Goal: Answer question/provide support

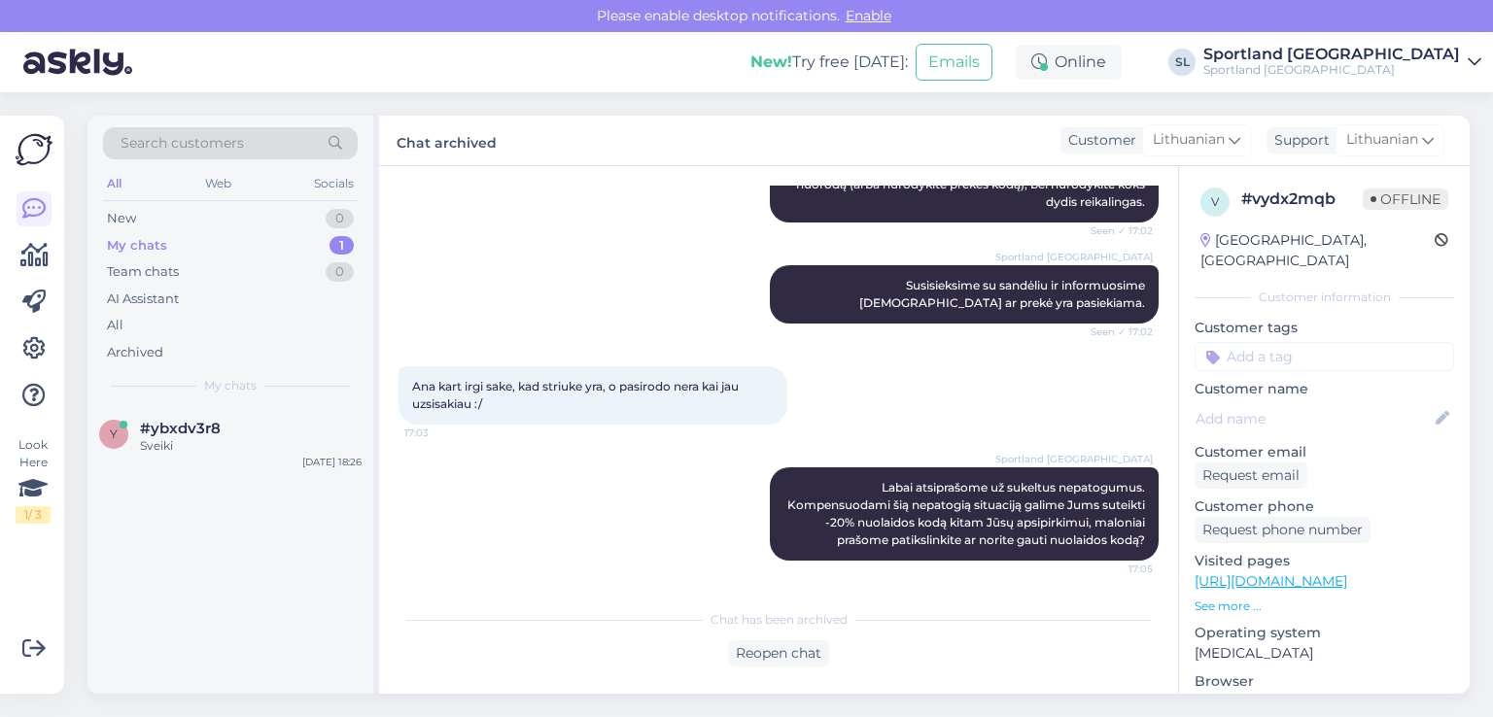
scroll to position [1034, 0]
click at [187, 420] on span "#ybxdv3r8" at bounding box center [180, 428] width 81 height 17
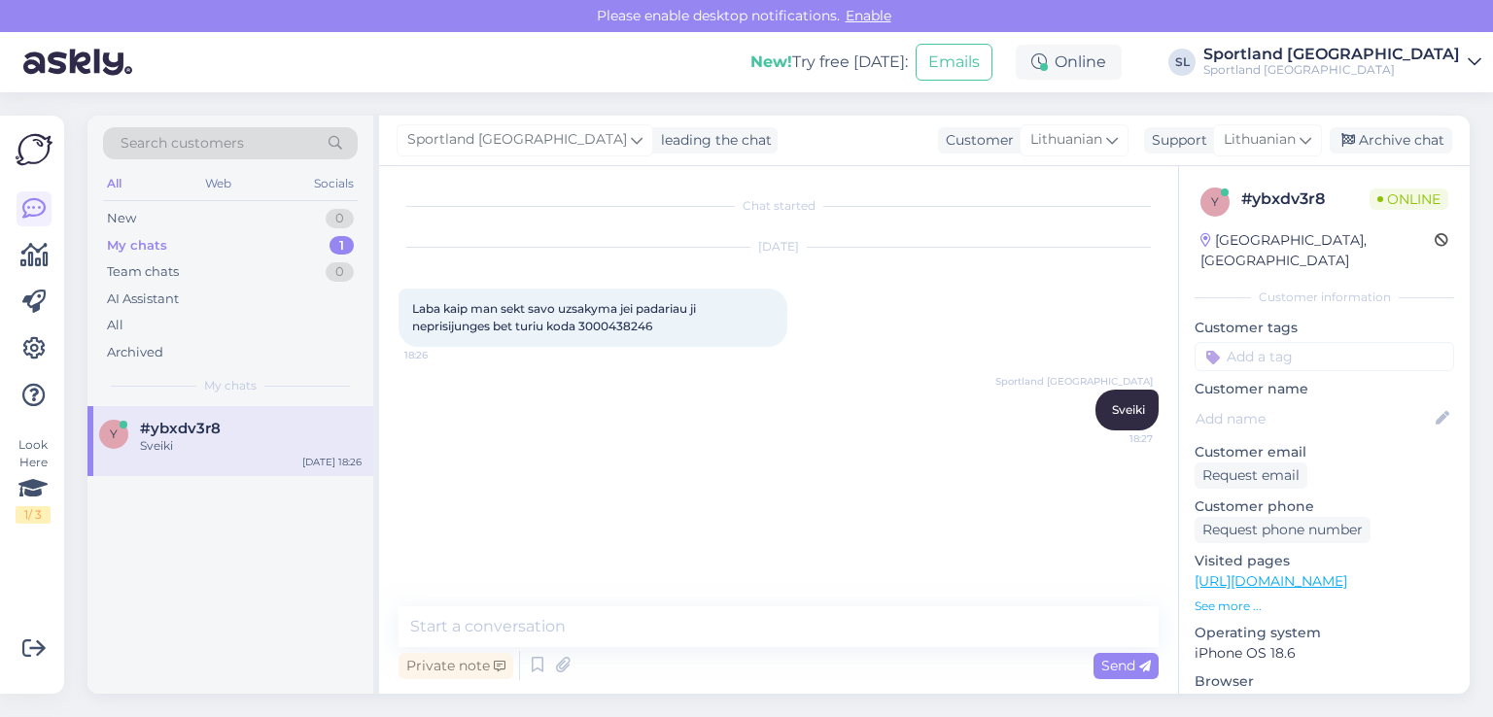
click at [635, 327] on span "Laba kaip man sekt savo uzsakyma jei padariau ji neprisijunges bet turiu koda 3…" at bounding box center [555, 317] width 287 height 32
copy div "3000438246 18:26"
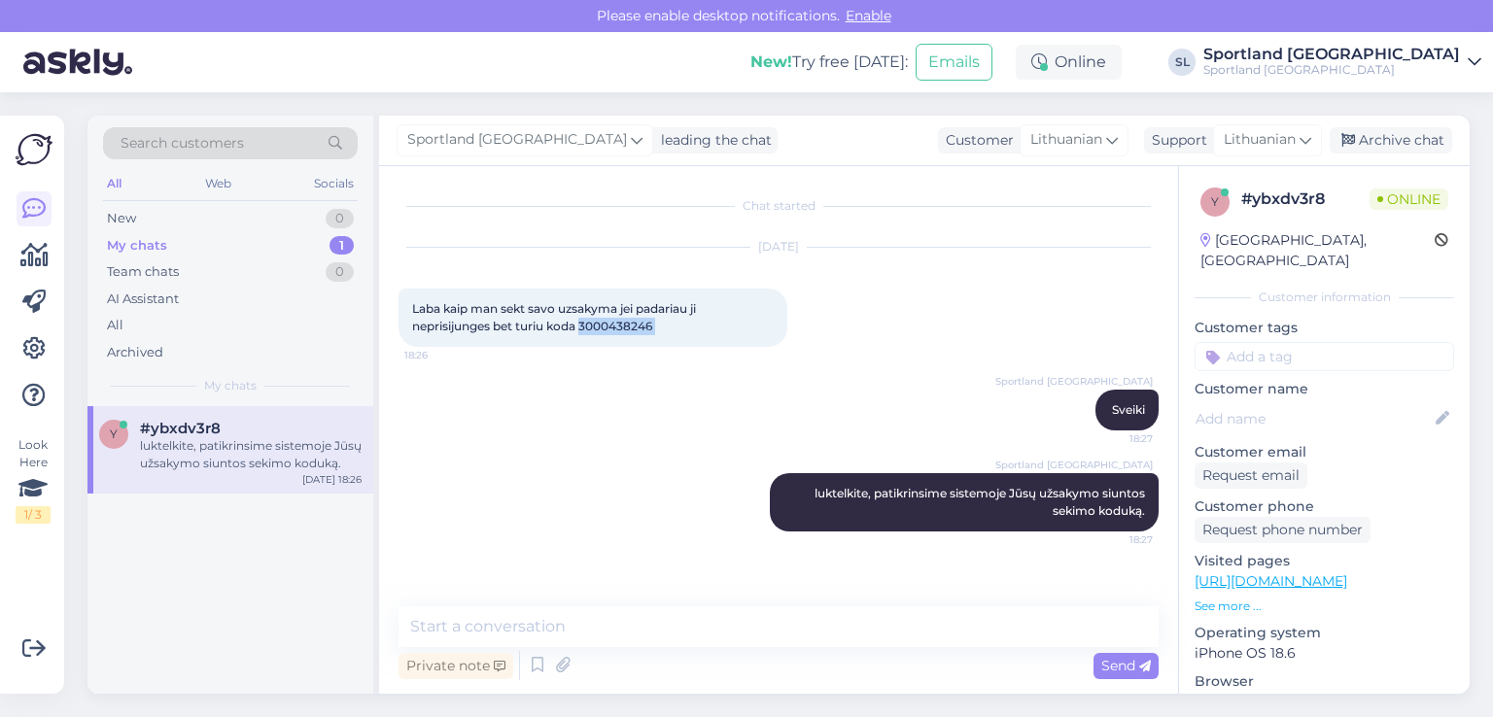
click at [597, 329] on span "Laba kaip man sekt savo uzsakyma jei padariau ji neprisijunges bet turiu koda 3…" at bounding box center [555, 317] width 287 height 32
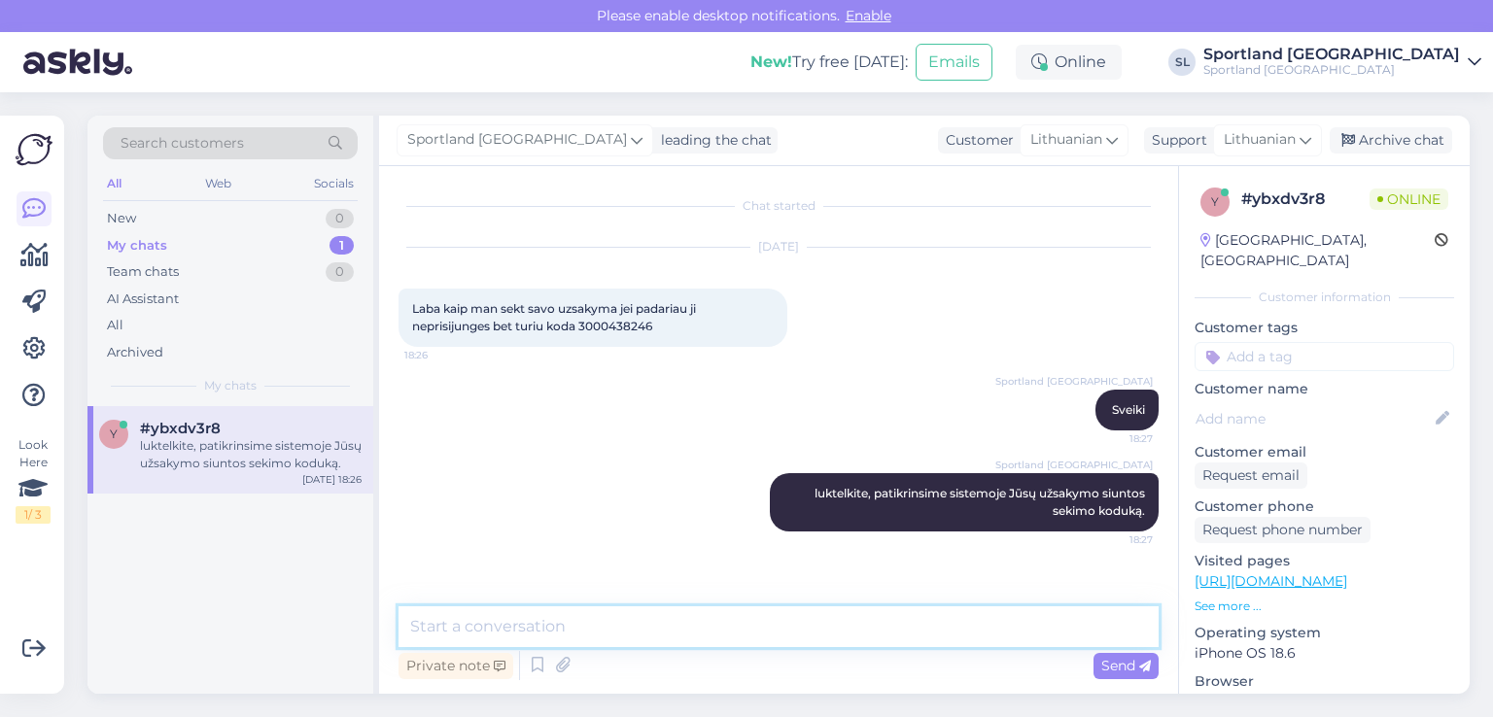
click at [583, 621] on textarea at bounding box center [778, 626] width 760 height 41
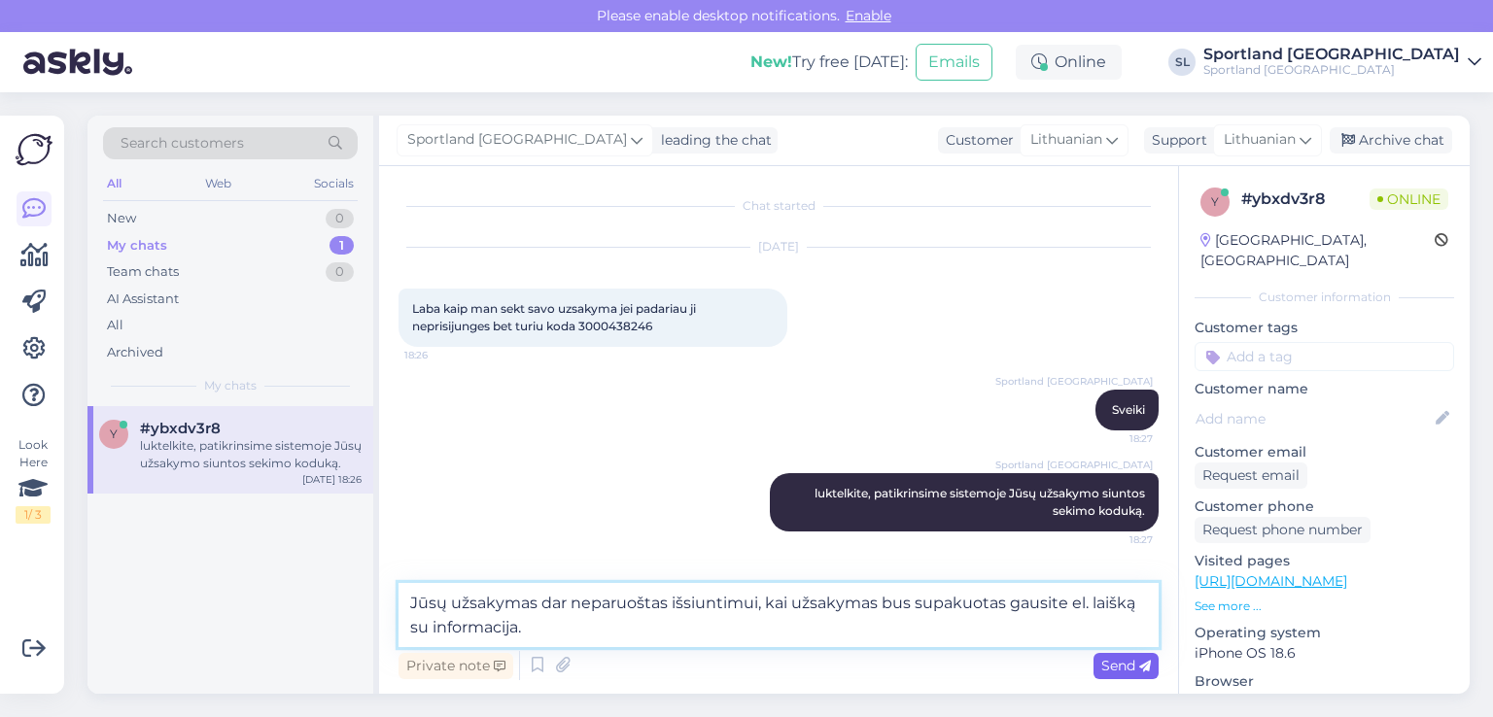
type textarea "Jūsų užsakymas dar neparuoštas išsiuntimui, kai užsakymas bus supakuotas gausit…"
click at [1119, 654] on div "Send" at bounding box center [1125, 666] width 65 height 26
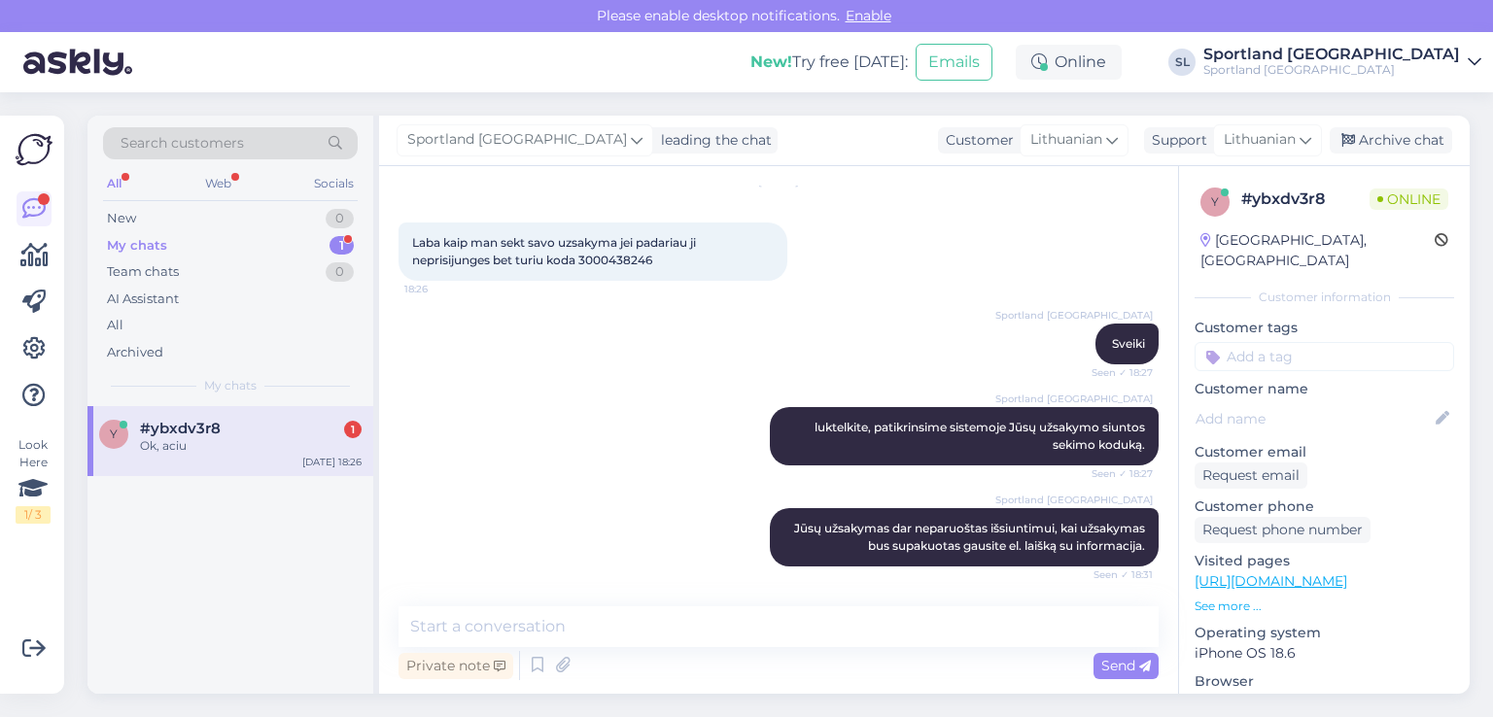
scroll to position [149, 0]
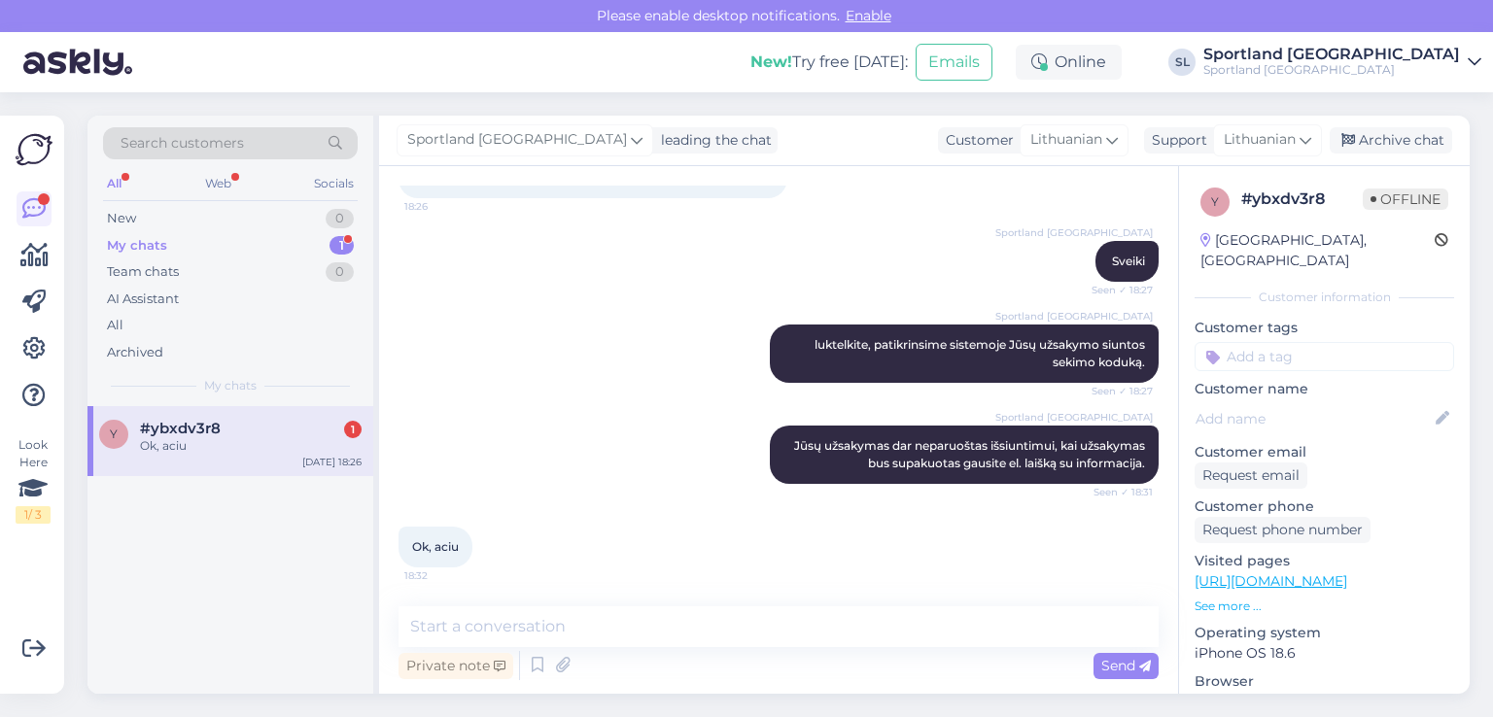
click at [242, 426] on div "#ybxdv3r8 1" at bounding box center [251, 428] width 222 height 17
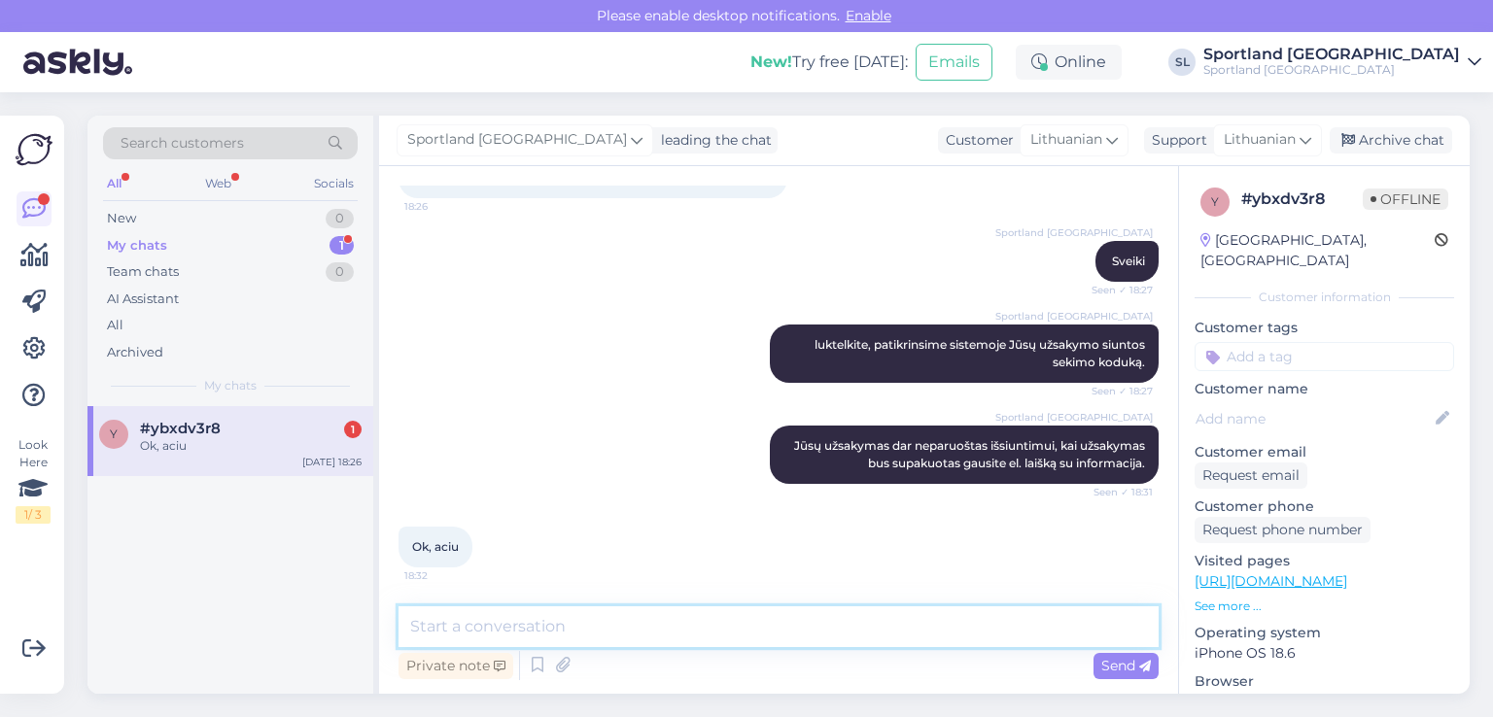
click at [647, 627] on textarea at bounding box center [778, 626] width 760 height 41
type textarea "[PERSON_NAME] :)"
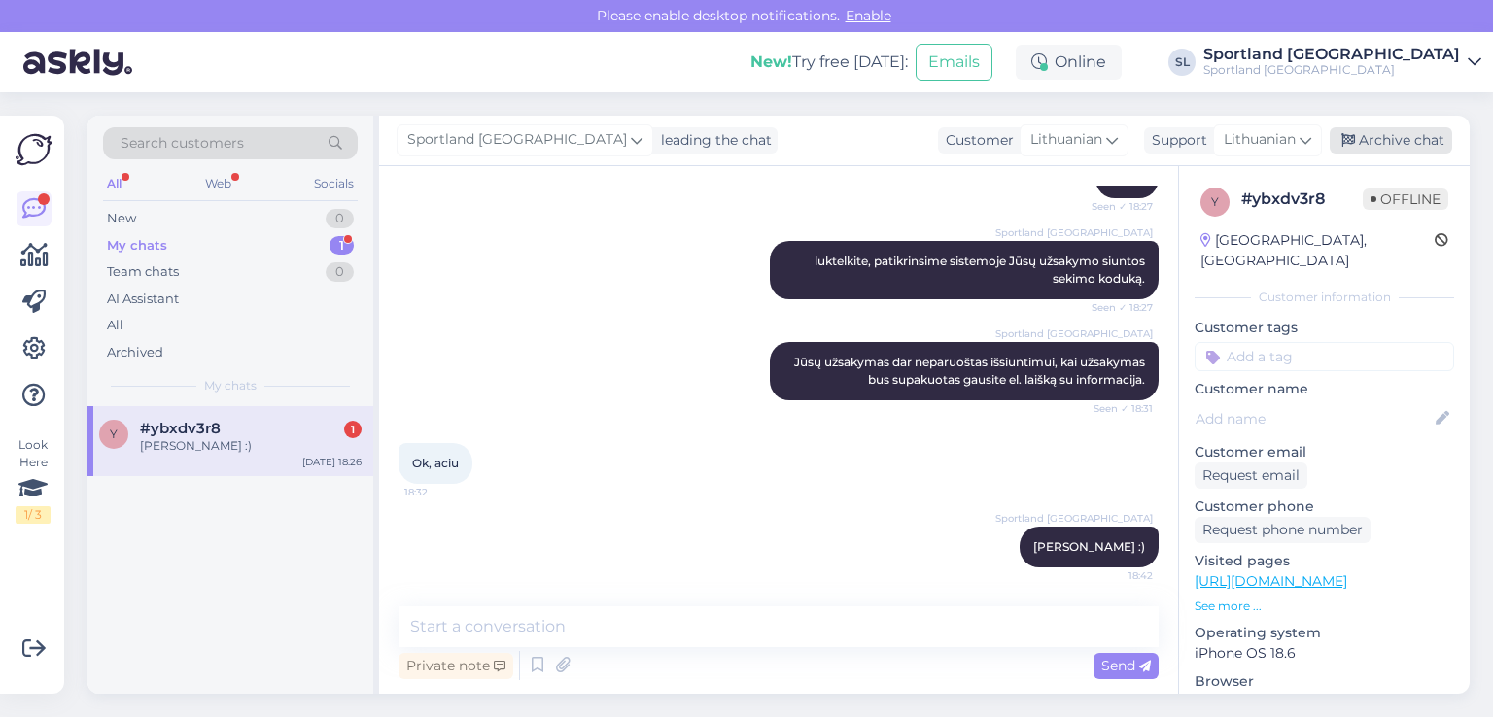
click at [1353, 141] on icon at bounding box center [1348, 141] width 14 height 14
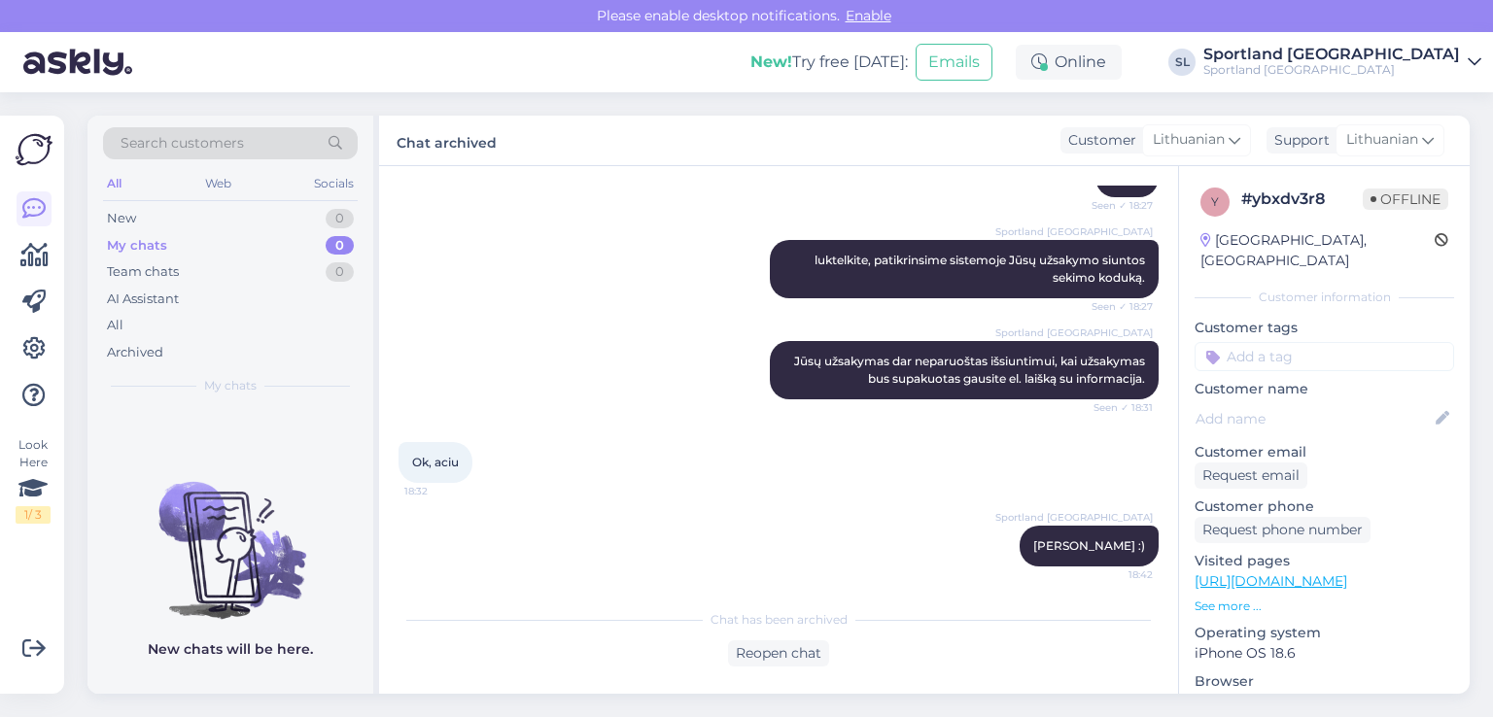
click at [8, 265] on div "Look Here 1 / 3 Get more Your checklist to get more value from Askly. Close Con…" at bounding box center [32, 405] width 64 height 578
click at [28, 263] on icon at bounding box center [34, 255] width 28 height 23
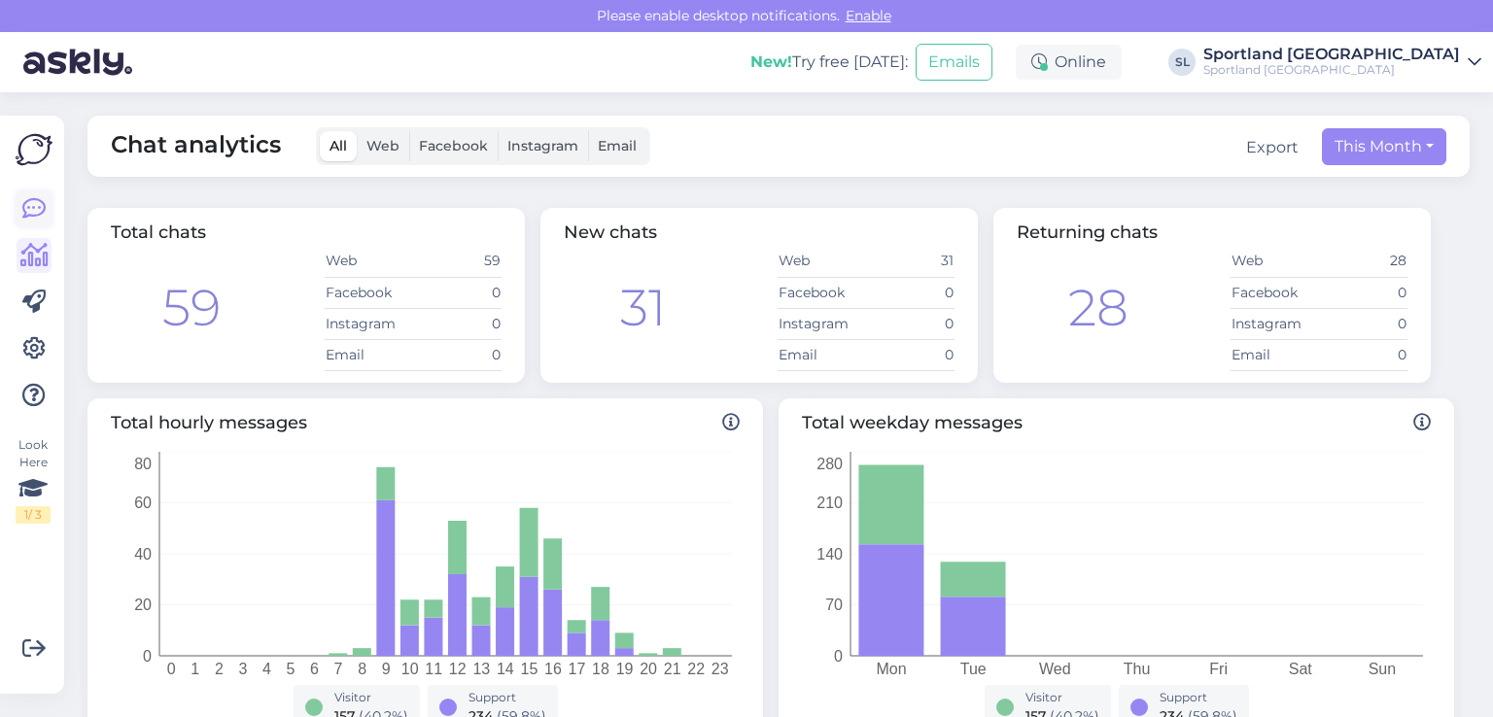
click at [17, 213] on link at bounding box center [34, 208] width 35 height 35
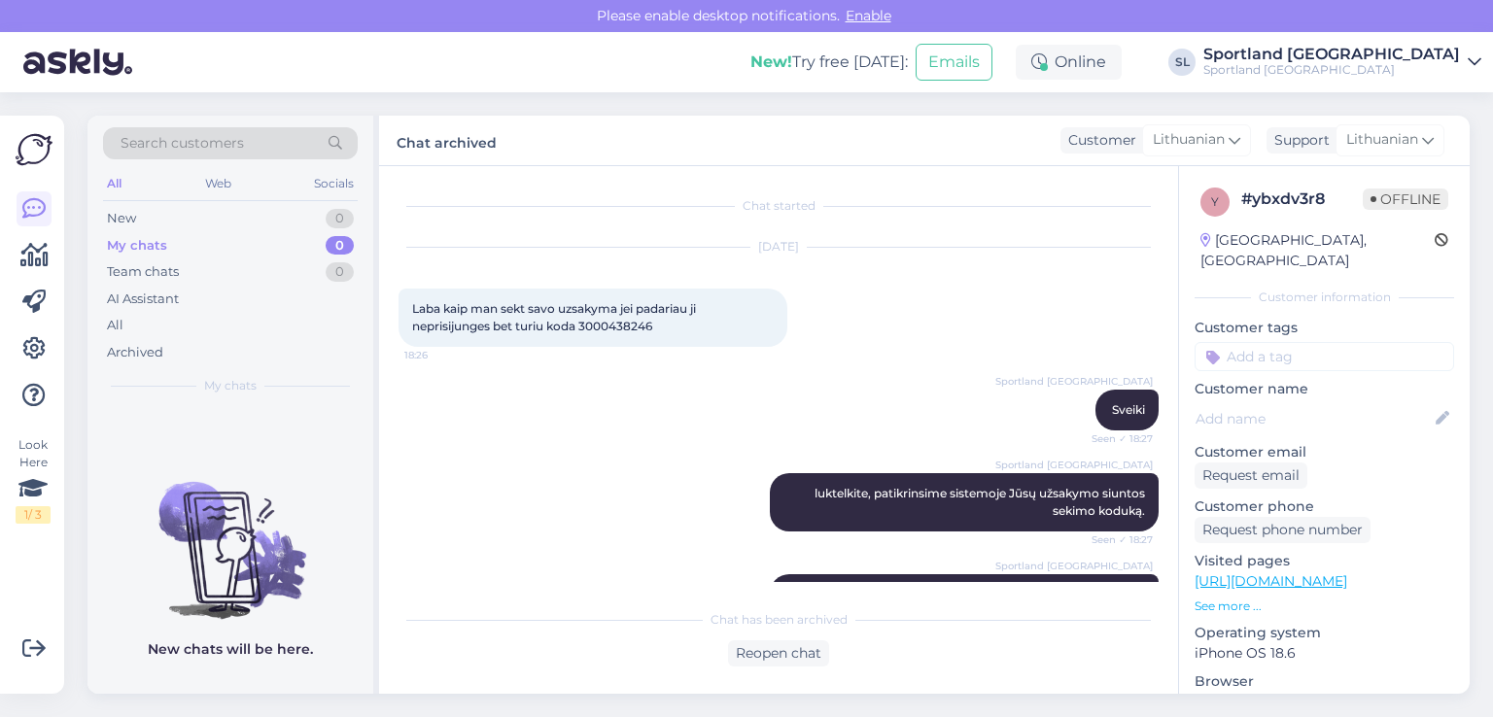
scroll to position [41, 0]
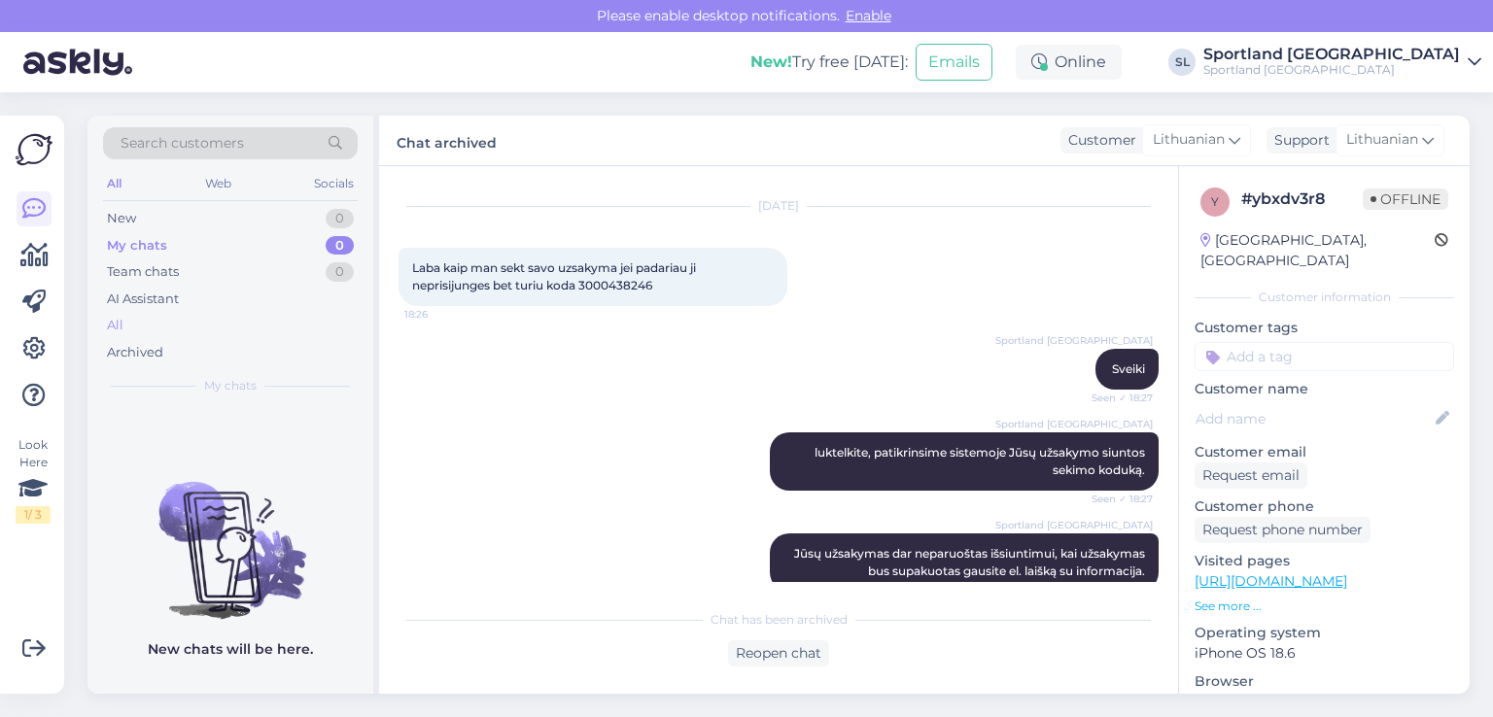
click at [162, 335] on div "All" at bounding box center [230, 325] width 255 height 27
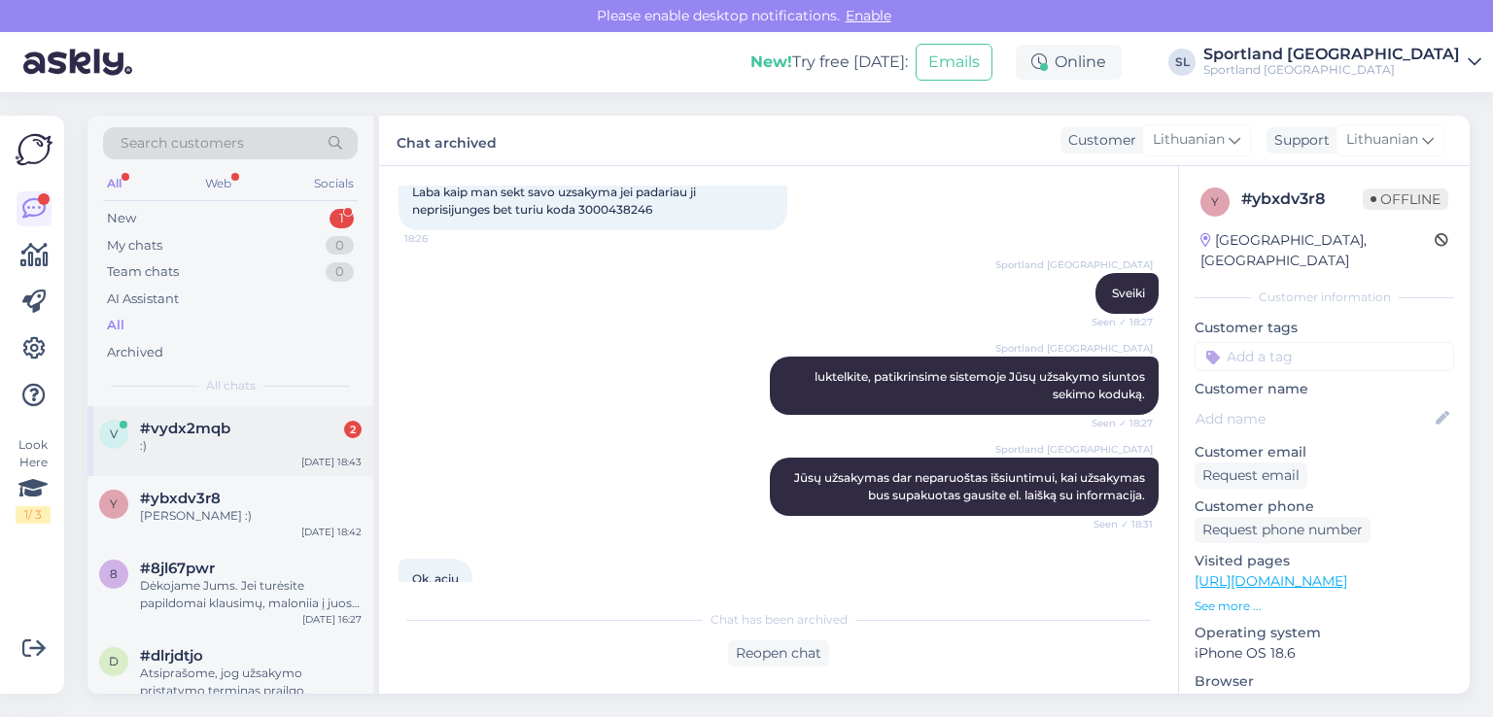
scroll to position [138, 0]
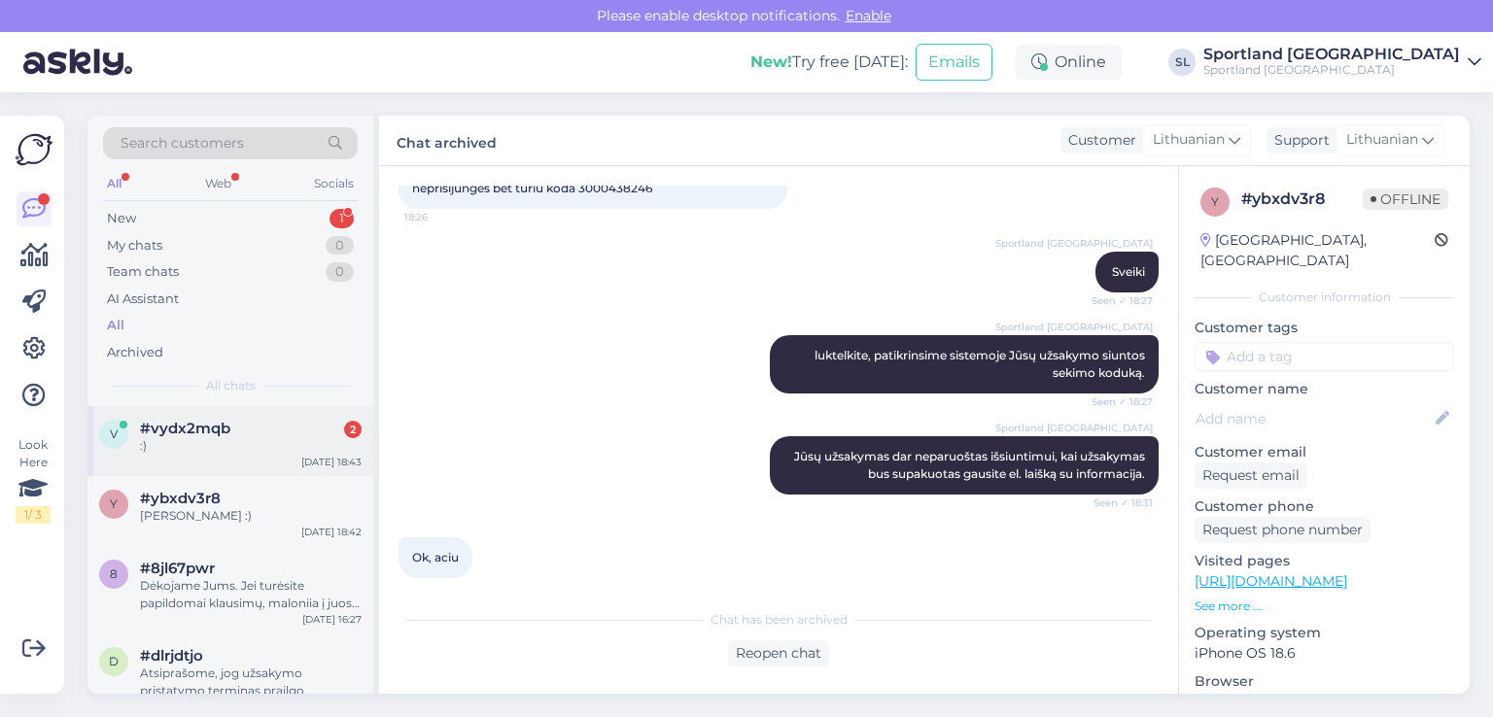
click at [239, 448] on div ":)" at bounding box center [251, 445] width 222 height 17
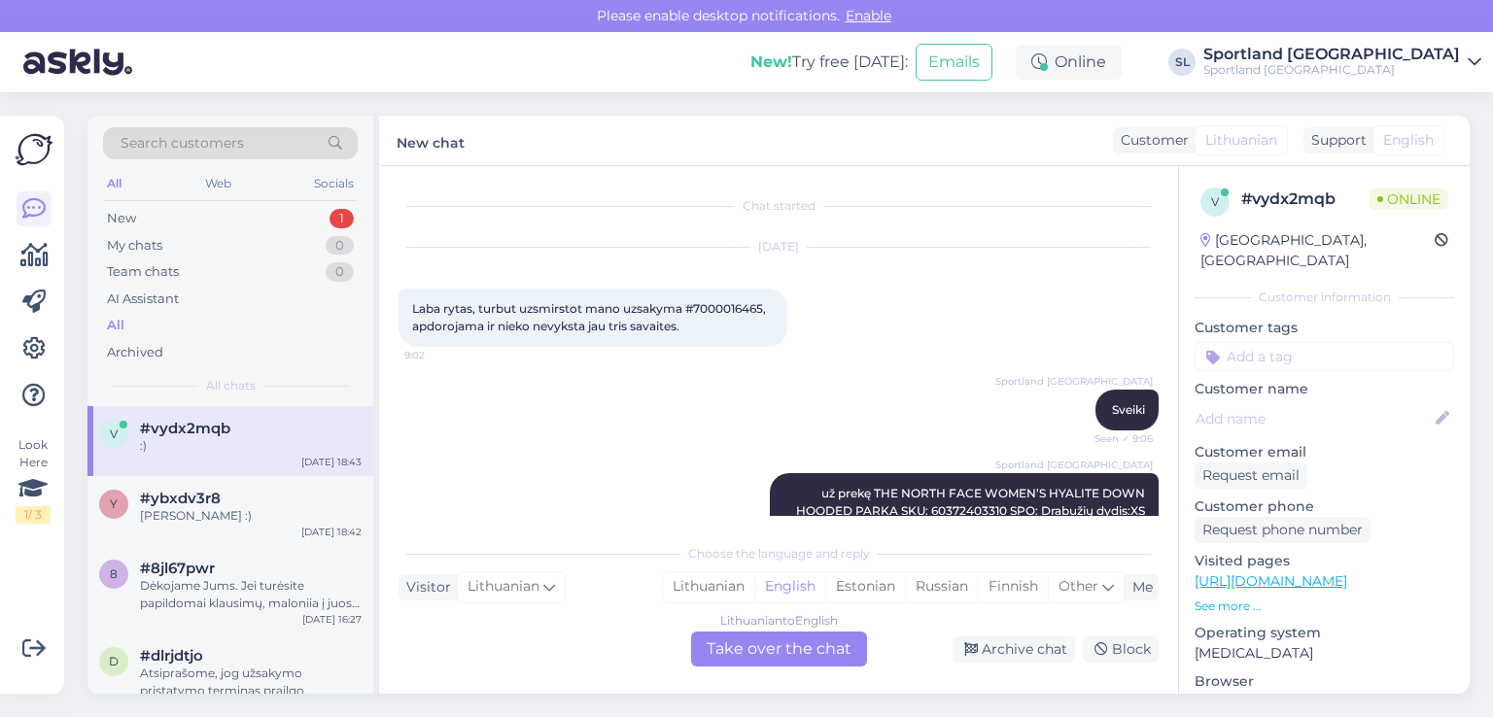
scroll to position [1267, 0]
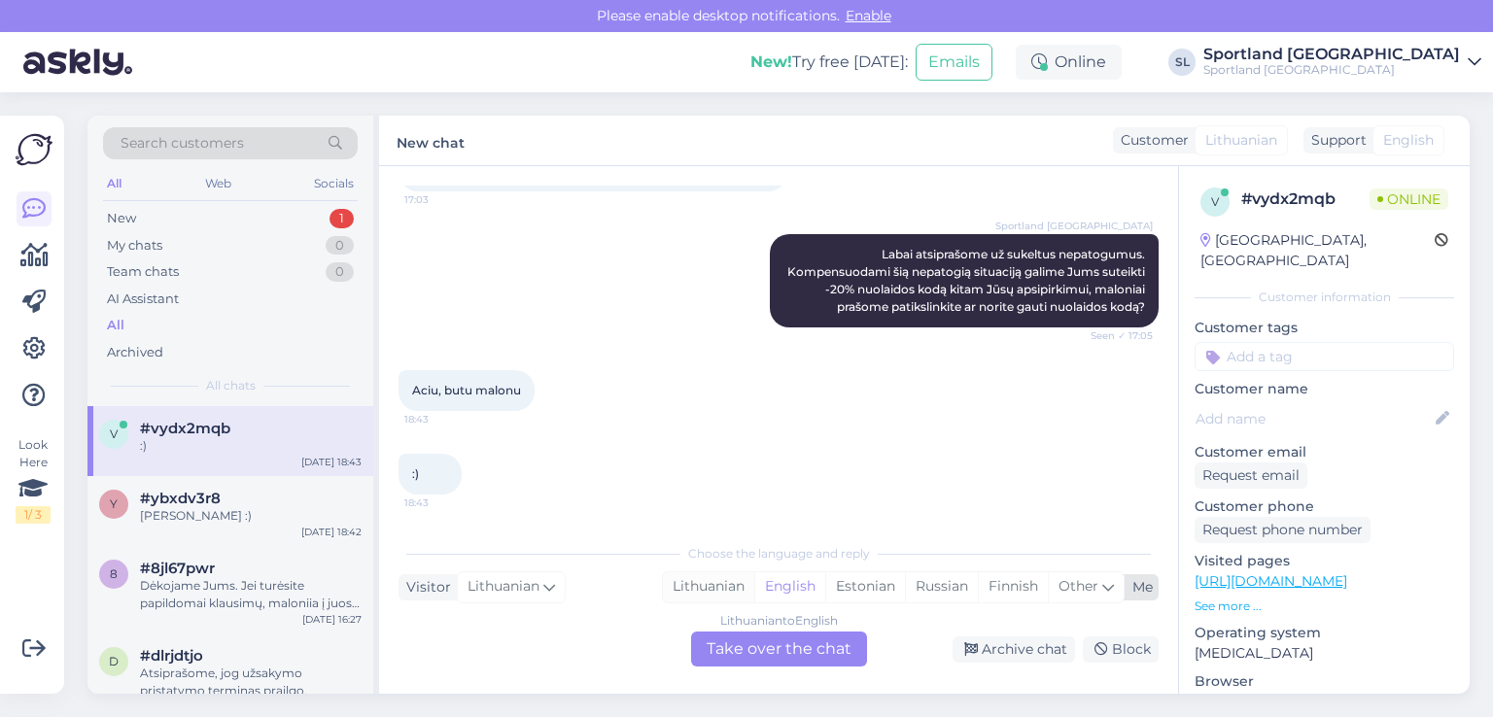
click at [730, 580] on div "Lithuanian" at bounding box center [708, 586] width 91 height 29
click at [752, 644] on div "Lithuanian to Lithuanian Take over the chat" at bounding box center [779, 649] width 176 height 35
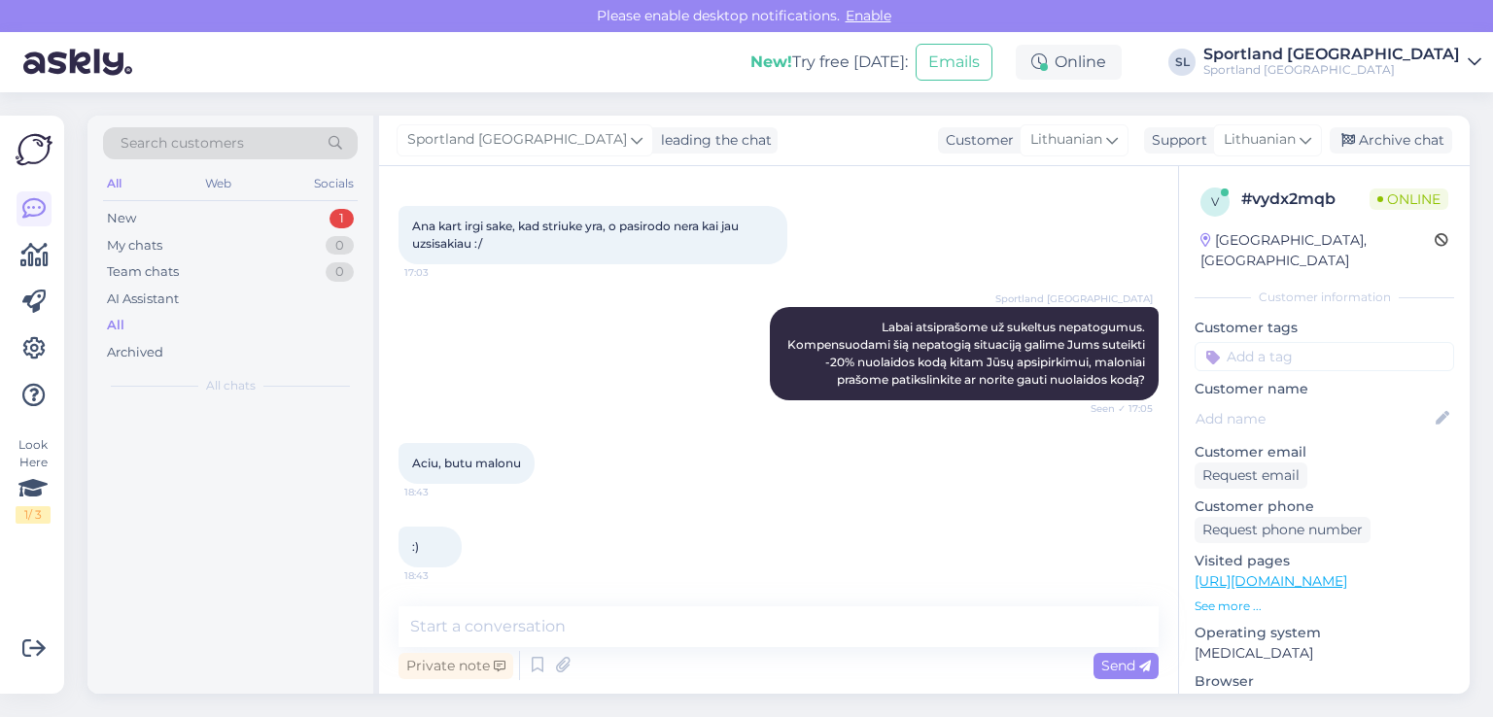
scroll to position [1194, 0]
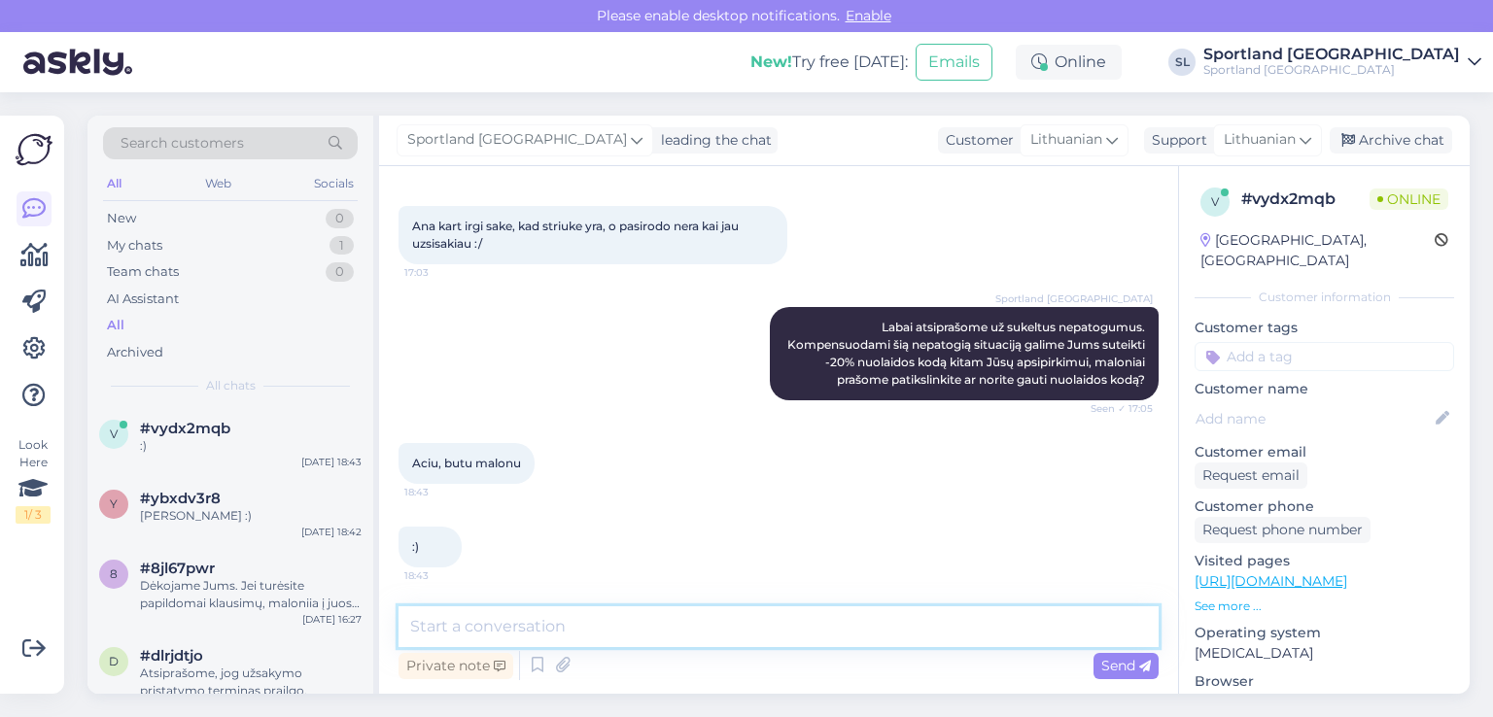
click at [698, 638] on textarea at bounding box center [778, 626] width 760 height 41
type textarea "Maloniai prašome nurodykite savo el. pašto adresą"
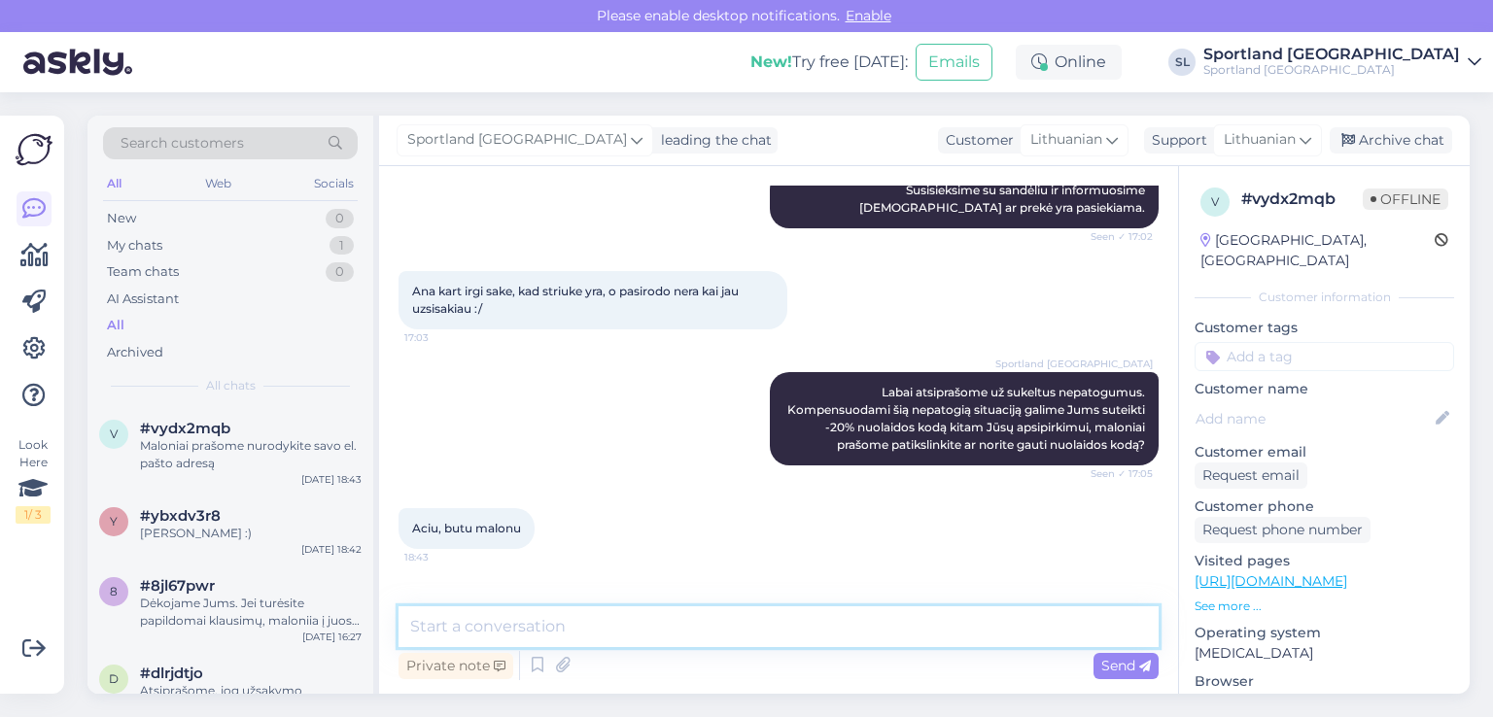
scroll to position [1278, 0]
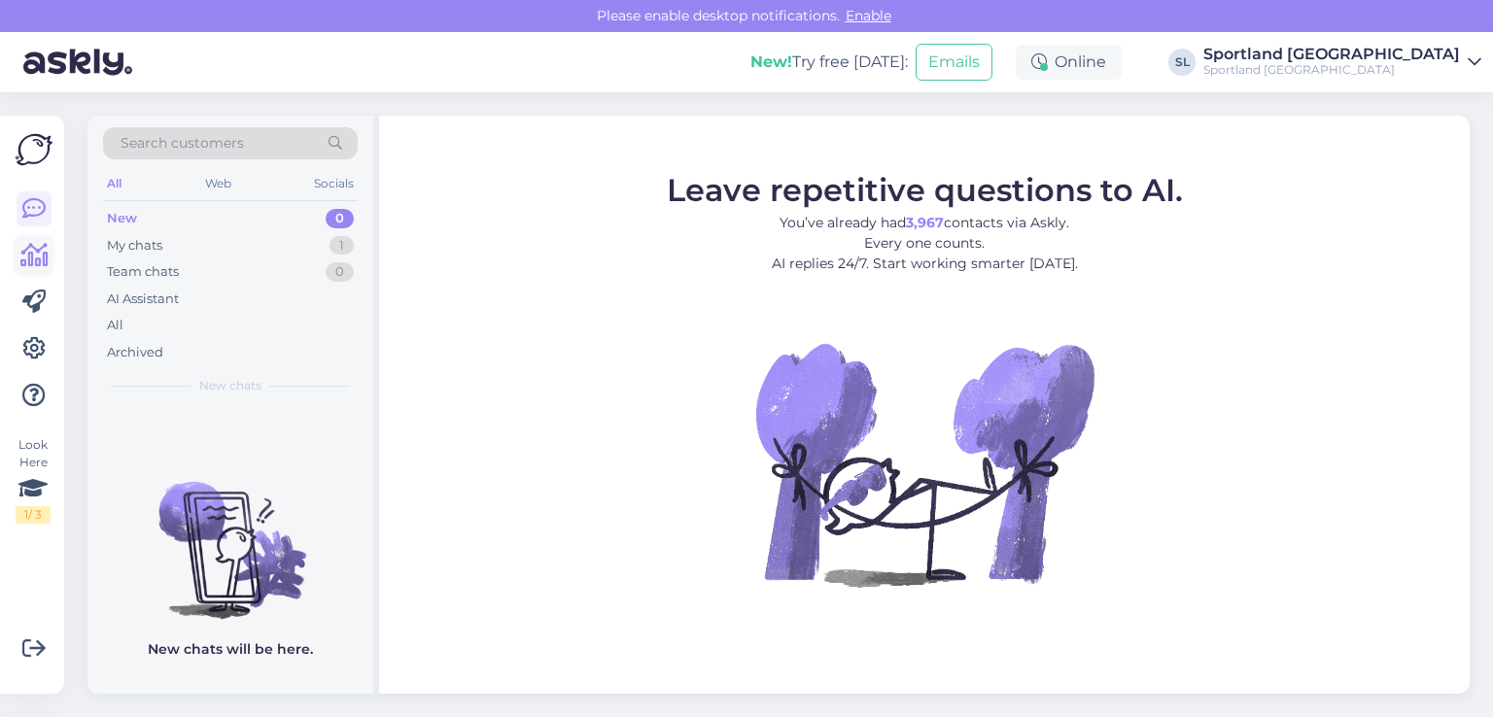
click at [43, 261] on icon at bounding box center [34, 255] width 28 height 23
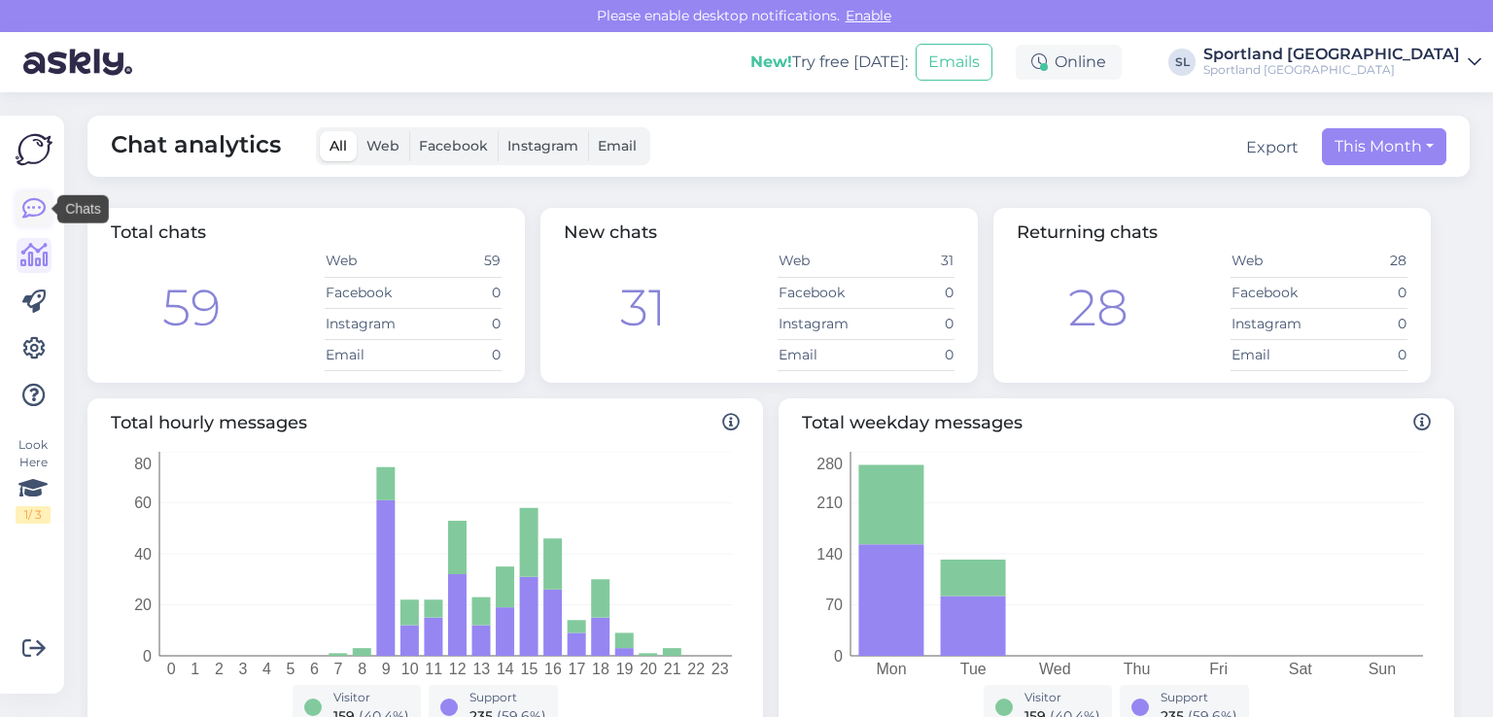
click at [34, 203] on icon at bounding box center [33, 208] width 23 height 23
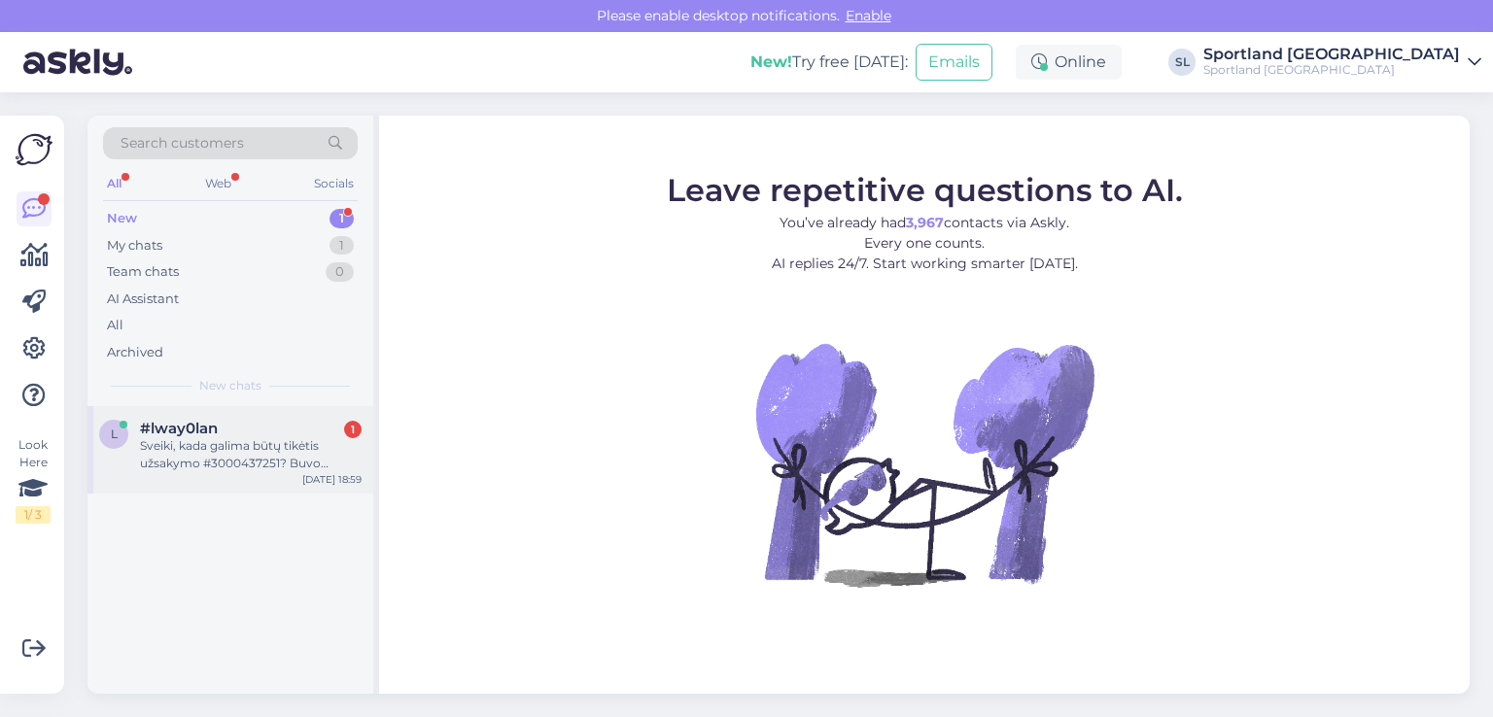
click at [257, 453] on div "Sveiki, kada galima būtų tikėtis užsakymo #3000437251? Buvo nurodyta iki 08.29" at bounding box center [251, 454] width 222 height 35
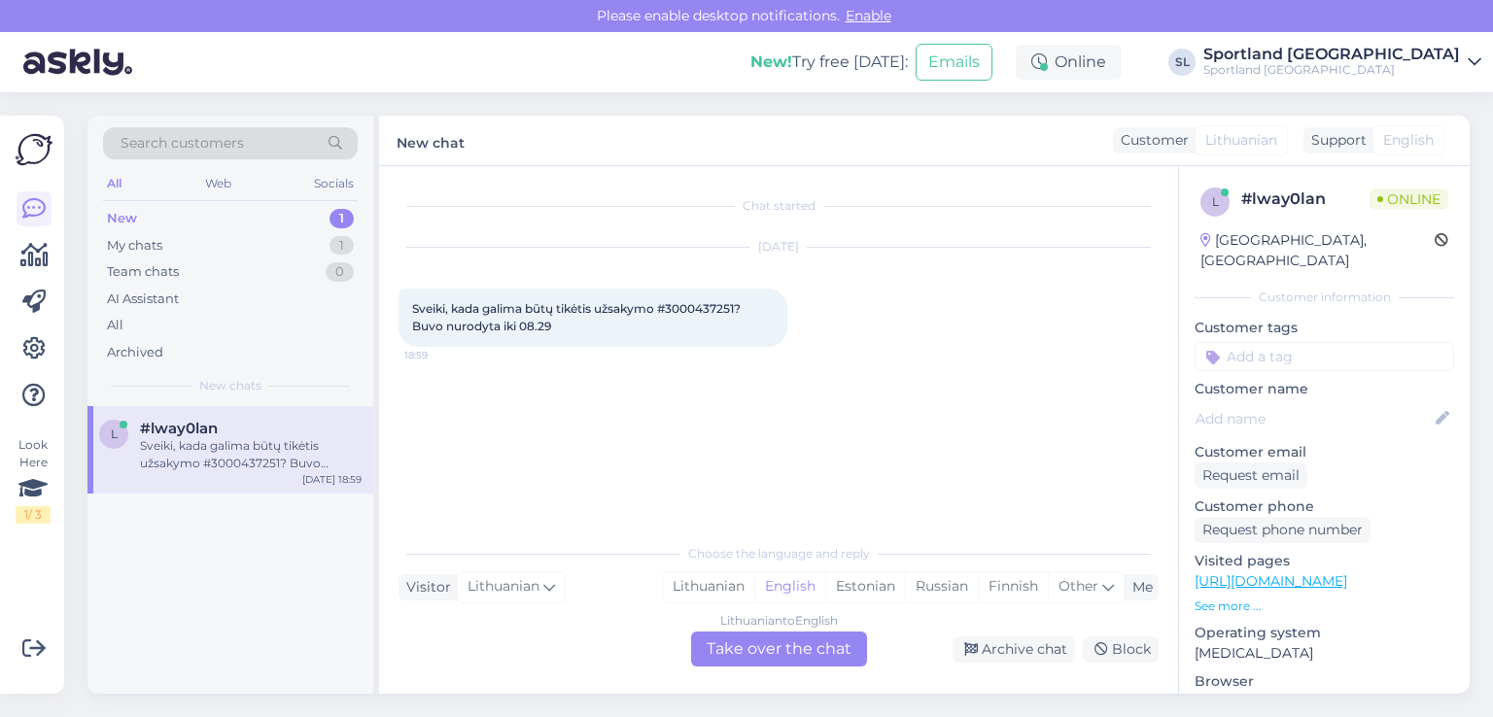
click at [682, 310] on span "Sveiki, kada galima būtų tikėtis užsakymo #3000437251? Buvo nurodyta iki 08.29" at bounding box center [577, 317] width 331 height 32
copy span "3000437251"
click at [713, 577] on div "Lithuanian" at bounding box center [708, 586] width 91 height 29
click at [727, 654] on div "Lithuanian to Lithuanian Take over the chat" at bounding box center [779, 649] width 176 height 35
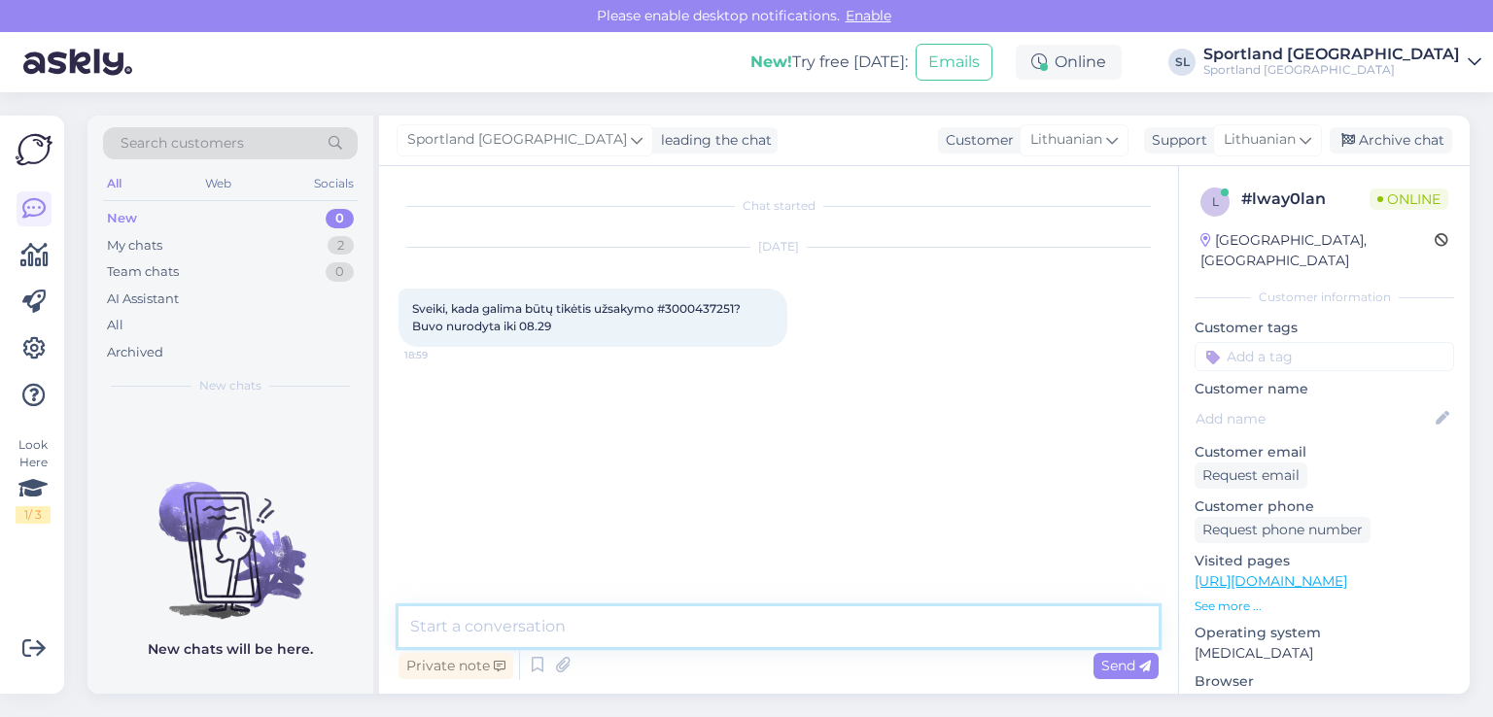
click at [657, 641] on textarea at bounding box center [778, 626] width 760 height 41
type textarea "Sveiki"
type textarea "Jūsų užsakymas paruoštas"
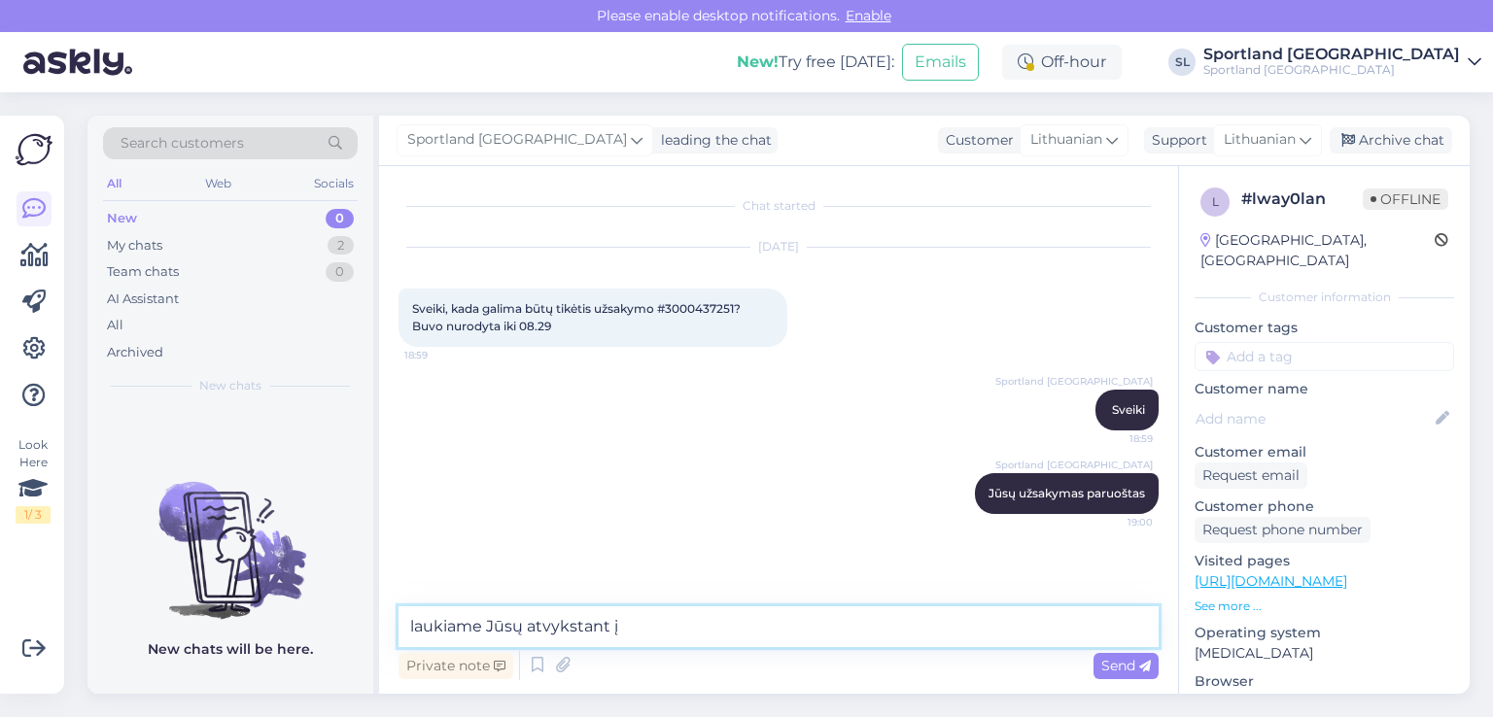
paste textarea "Outlet Ogmia, Vilnius"
type textarea "laukiame Jūsų atvykstant į Outlet Ogmia, Vilnius parduotuvę."
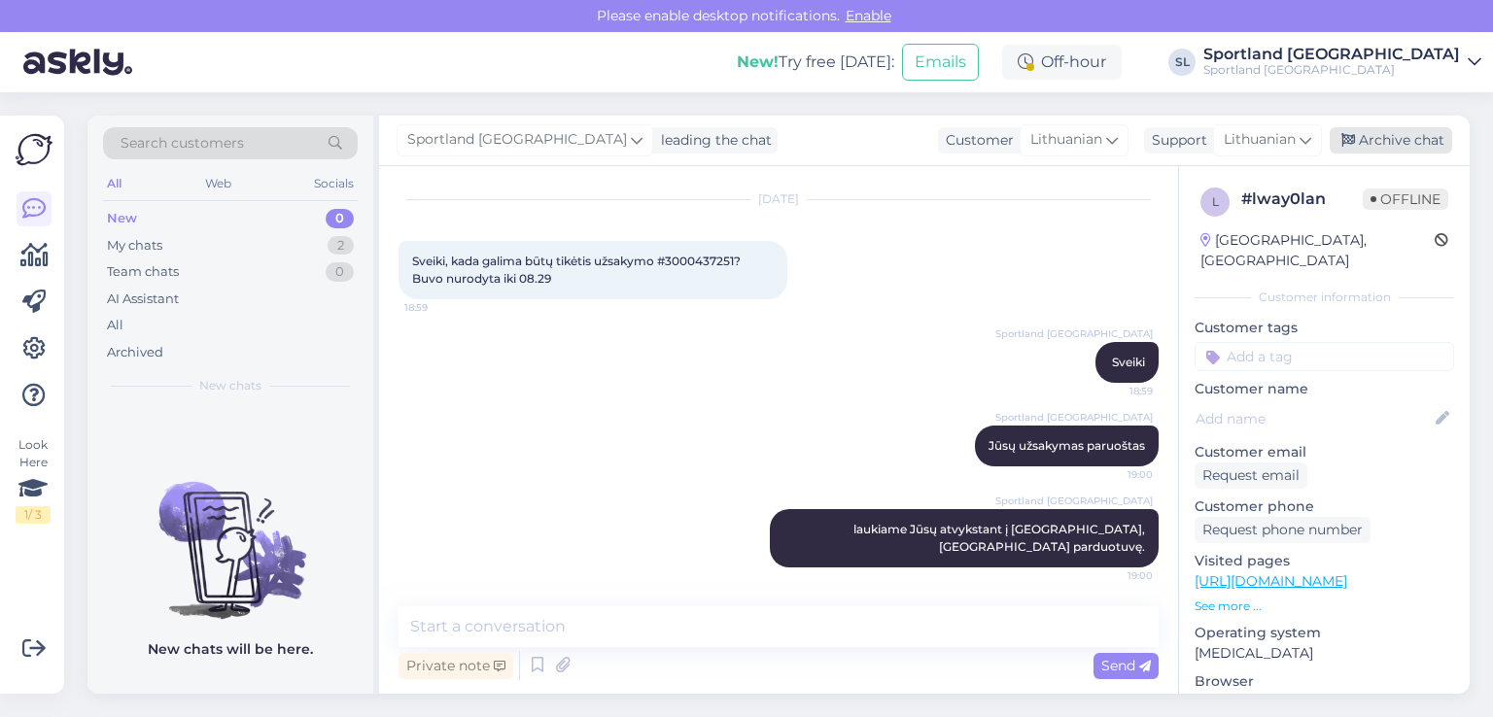
click at [1399, 133] on div "Archive chat" at bounding box center [1390, 140] width 122 height 26
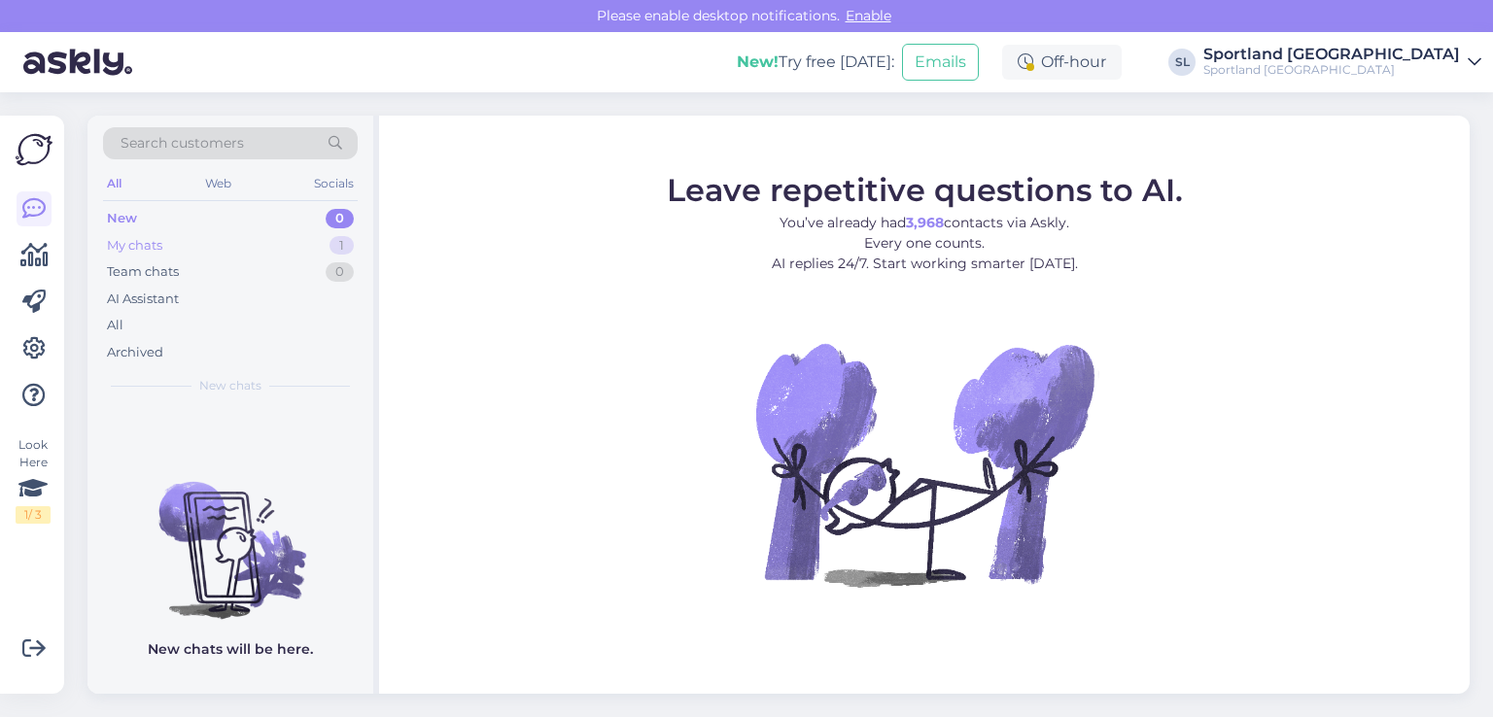
click at [194, 246] on div "My chats 1" at bounding box center [230, 245] width 255 height 27
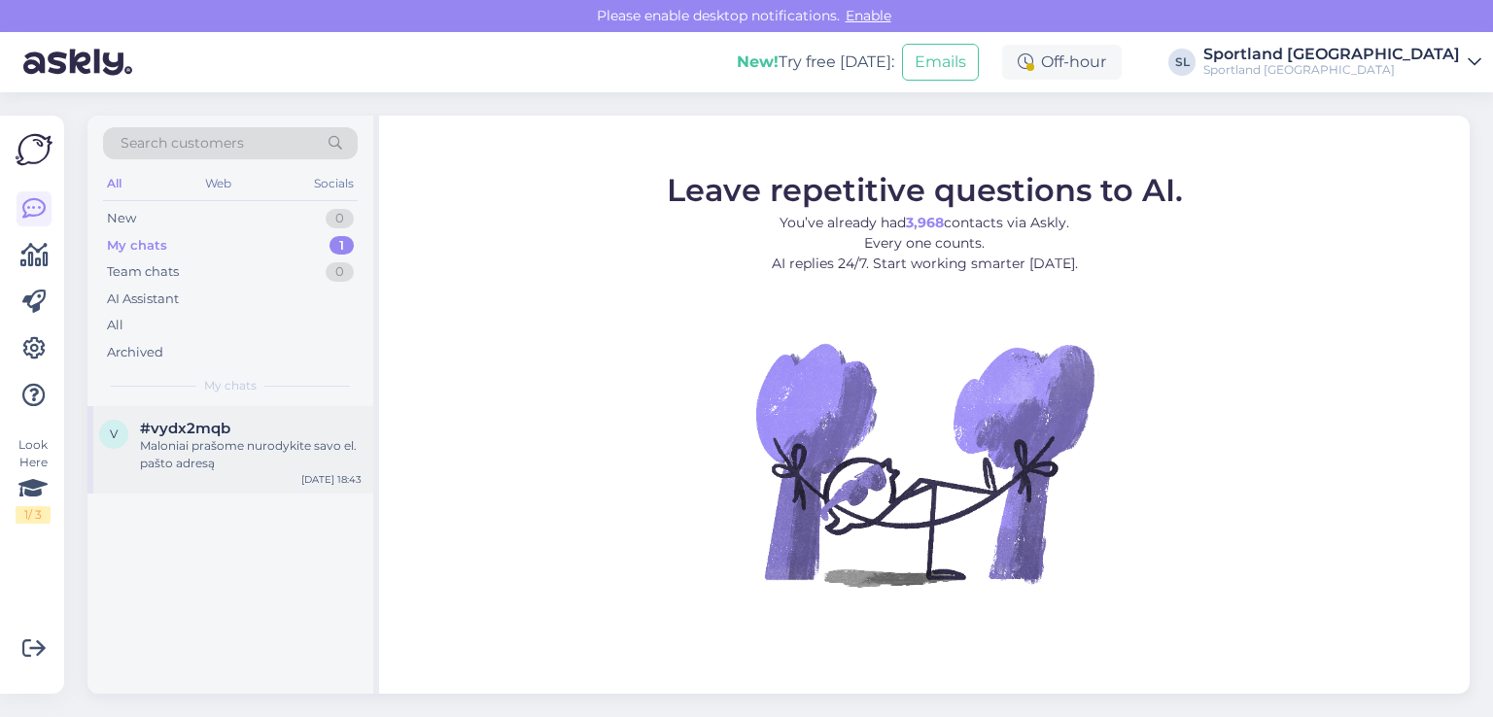
click at [225, 426] on span "#vydx2mqb" at bounding box center [185, 428] width 90 height 17
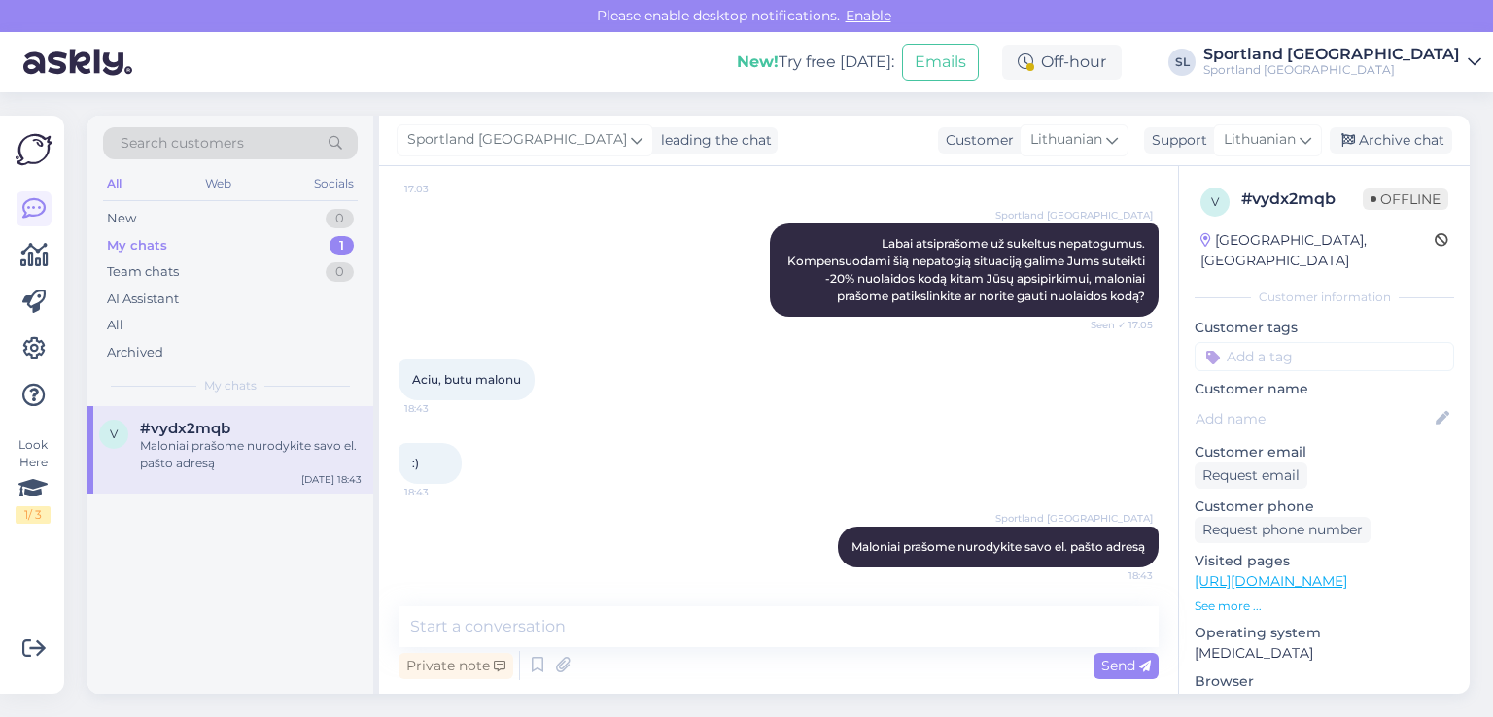
scroll to position [1278, 0]
